Goal: Transaction & Acquisition: Purchase product/service

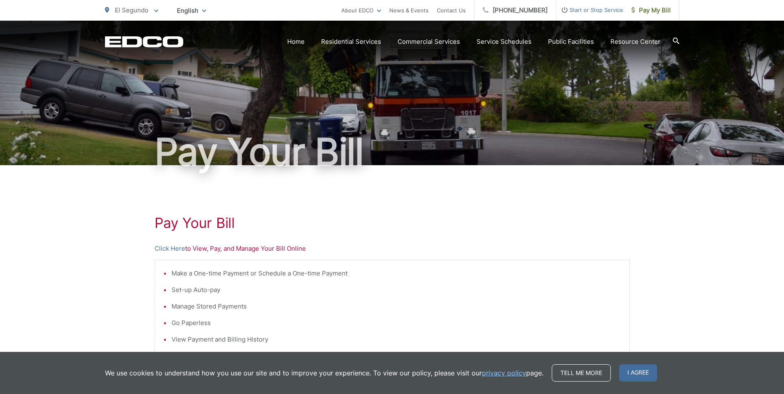
scroll to position [83, 0]
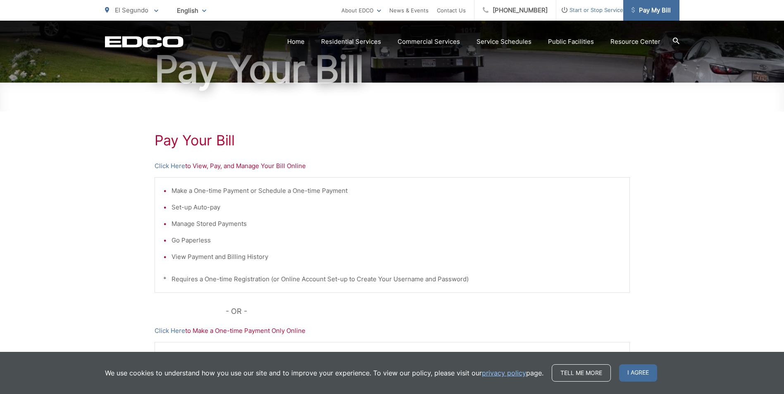
click at [651, 10] on span "Pay My Bill" at bounding box center [650, 10] width 39 height 10
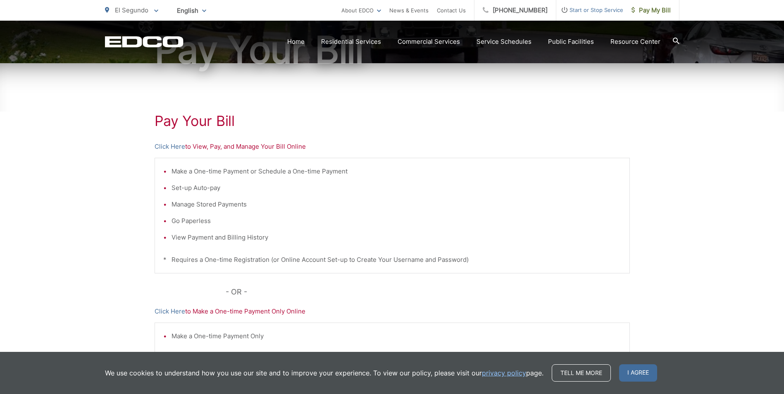
scroll to position [165, 0]
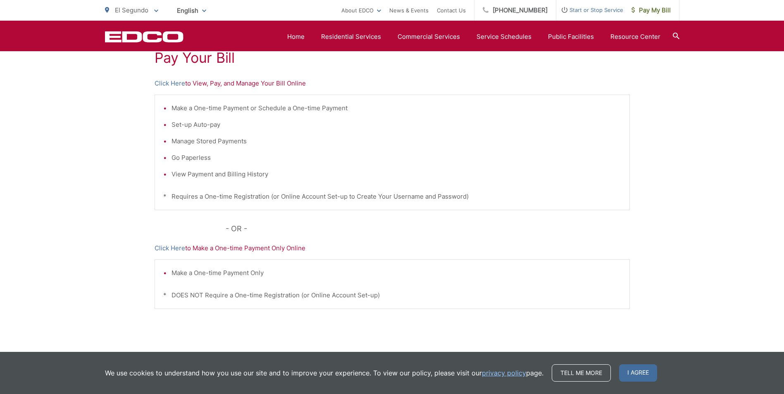
click at [260, 251] on p "Click Here to Make a One-time Payment Only Online" at bounding box center [391, 248] width 475 height 10
click at [227, 248] on p "Click Here to Make a One-time Payment Only Online" at bounding box center [391, 248] width 475 height 10
click at [171, 245] on link "Click Here" at bounding box center [169, 248] width 31 height 10
